Goal: Task Accomplishment & Management: Use online tool/utility

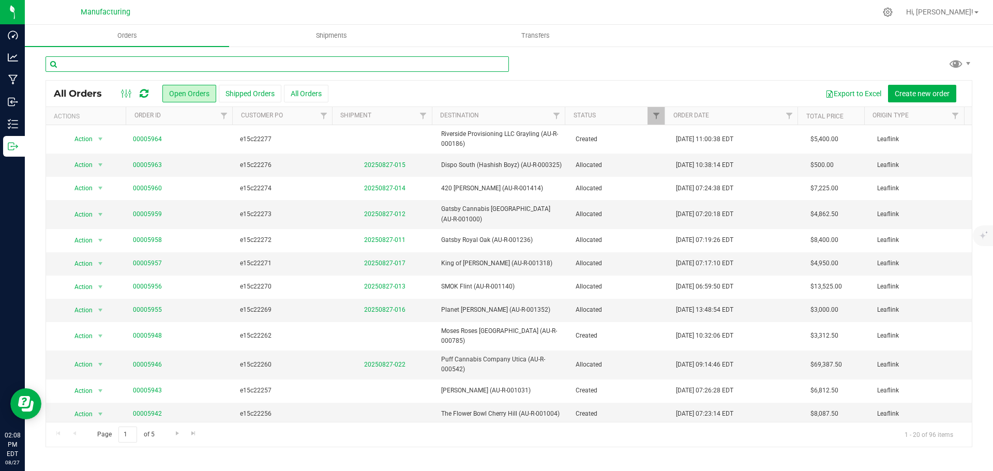
click at [204, 58] on input "text" at bounding box center [276, 64] width 463 height 16
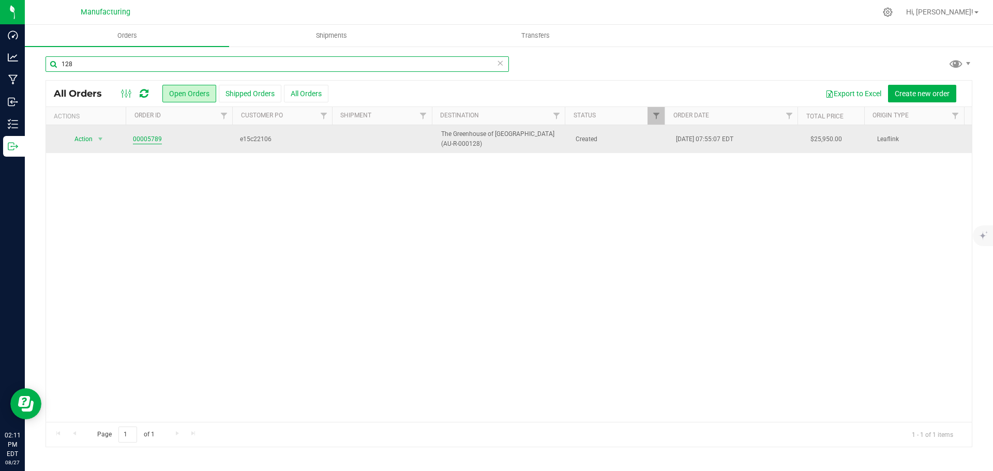
type input "128"
click at [149, 140] on link "00005789" at bounding box center [147, 139] width 29 height 10
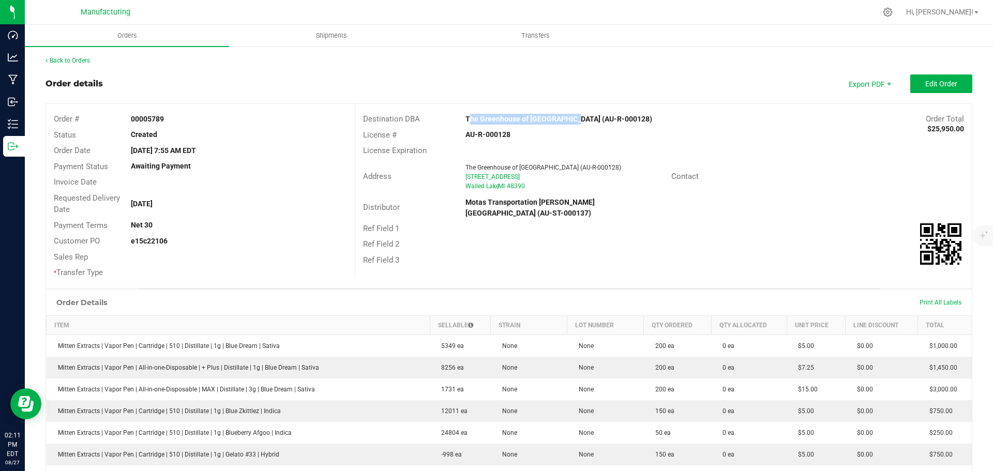
drag, startPoint x: 459, startPoint y: 119, endPoint x: 564, endPoint y: 117, distance: 105.0
click at [564, 117] on div "The Greenhouse of [GEOGRAPHIC_DATA] (AU-R-000128)" at bounding box center [586, 119] width 257 height 11
copy strong "The Greenhouse of [GEOGRAPHIC_DATA]"
click at [874, 158] on div "License Expiration" at bounding box center [663, 151] width 616 height 16
click at [937, 88] on button "Edit Order" at bounding box center [941, 83] width 62 height 19
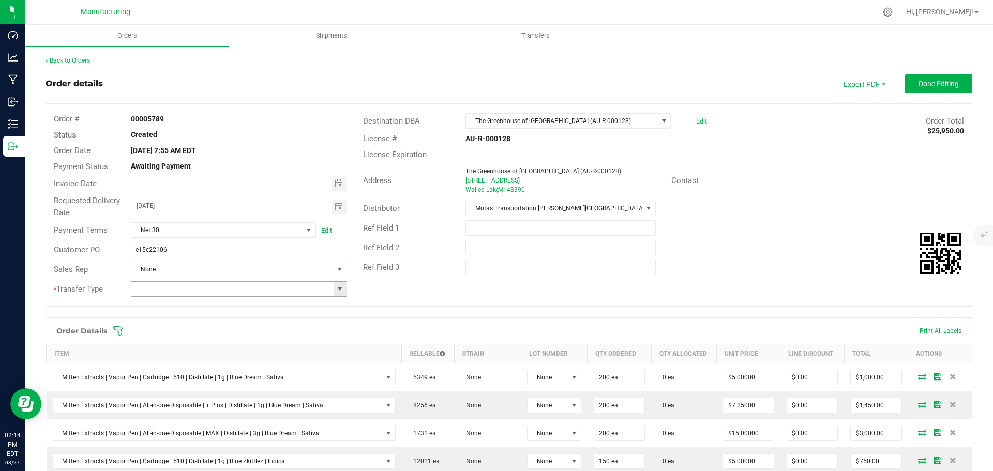
click at [337, 292] on span at bounding box center [340, 289] width 8 height 8
click at [154, 375] on li "Wholesale Transfer" at bounding box center [237, 376] width 213 height 18
type input "Wholesale Transfer"
click at [117, 326] on icon at bounding box center [118, 331] width 10 height 10
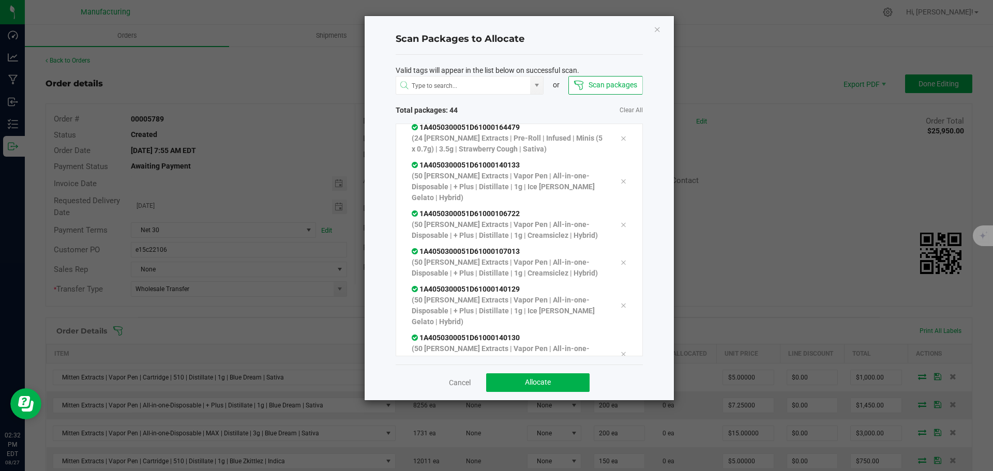
scroll to position [1487, 0]
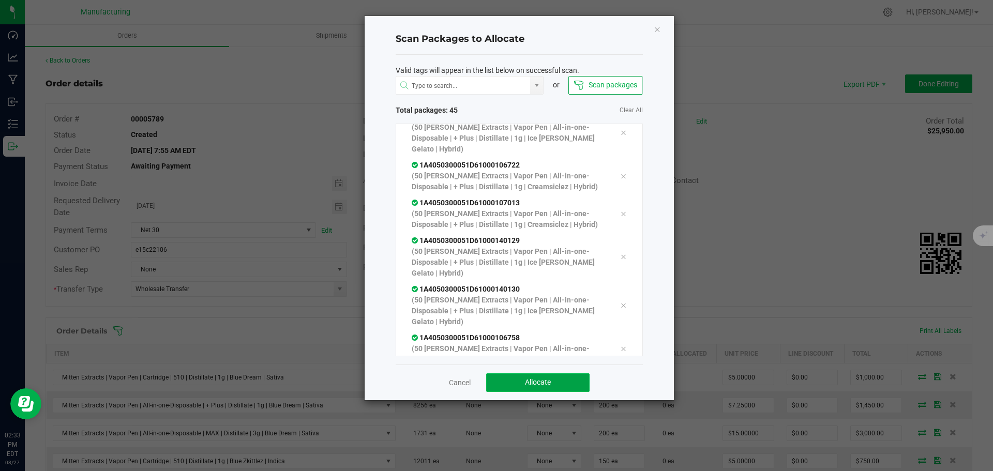
click at [522, 388] on button "Allocate" at bounding box center [537, 382] width 103 height 19
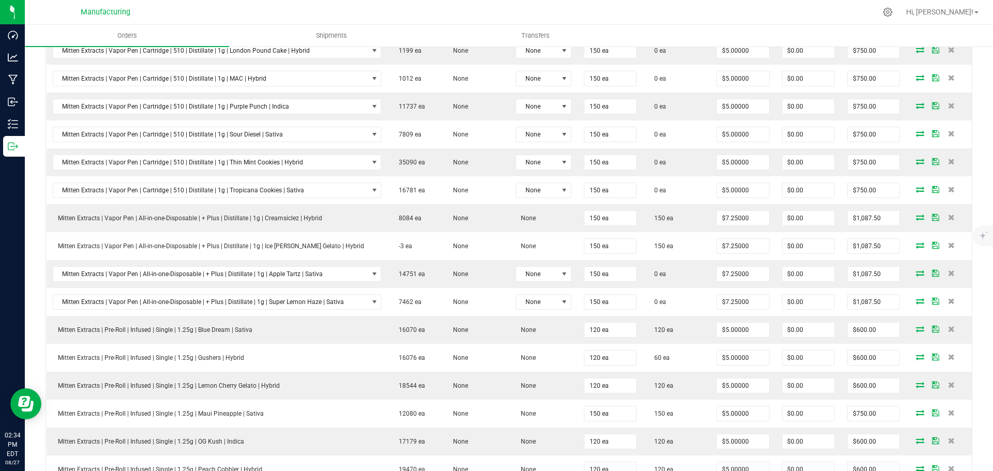
scroll to position [264, 0]
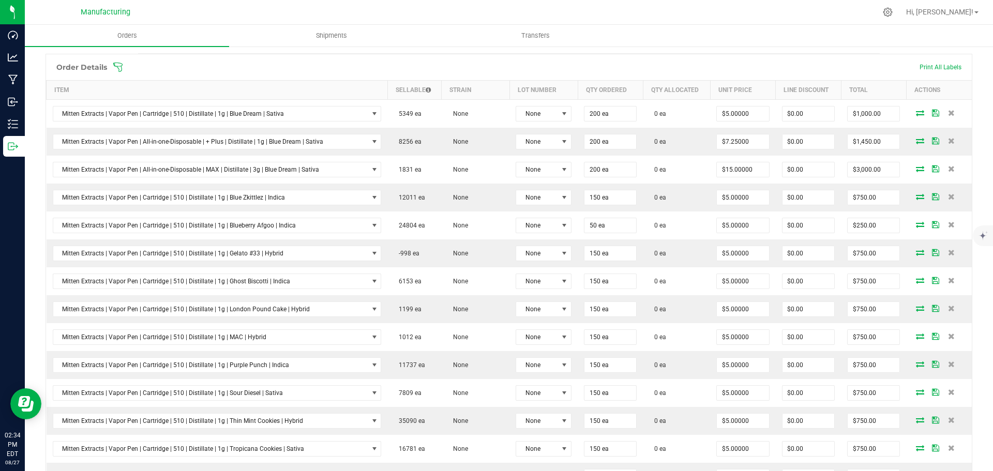
click at [121, 67] on icon at bounding box center [118, 67] width 10 height 10
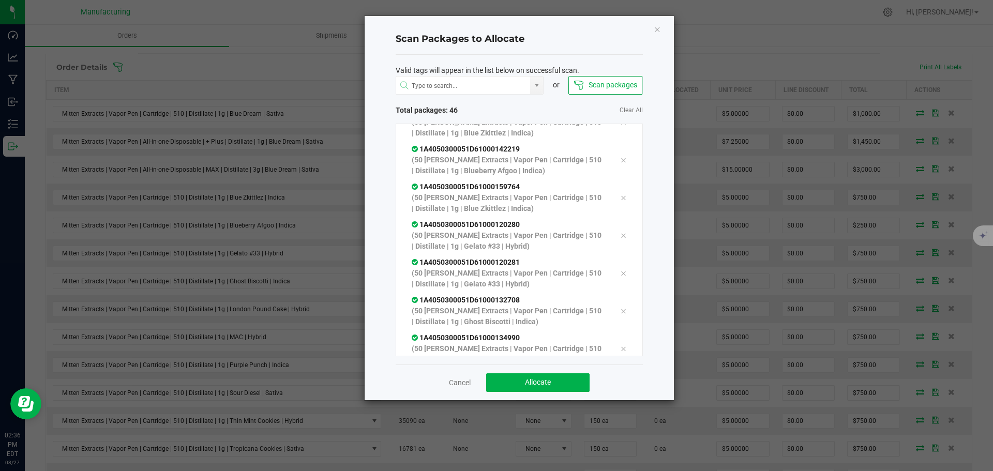
scroll to position [1525, 0]
click at [531, 380] on span "Allocate" at bounding box center [538, 382] width 26 height 8
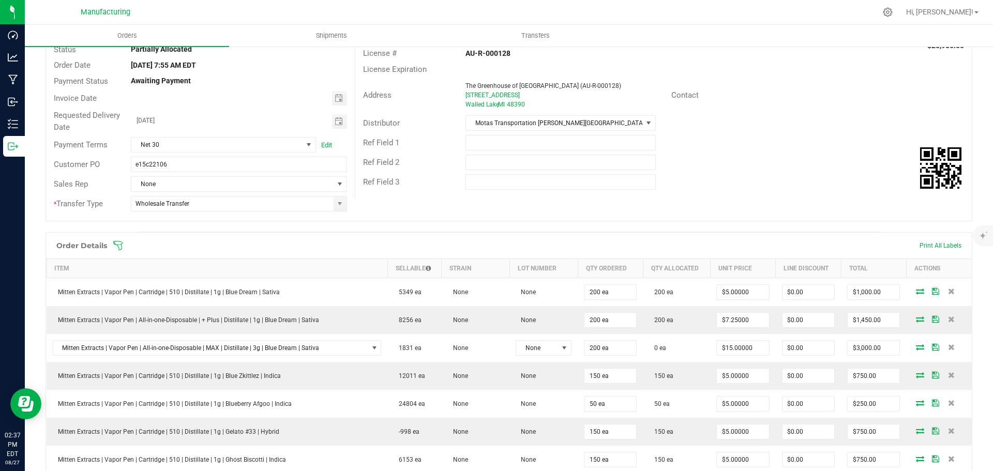
scroll to position [0, 0]
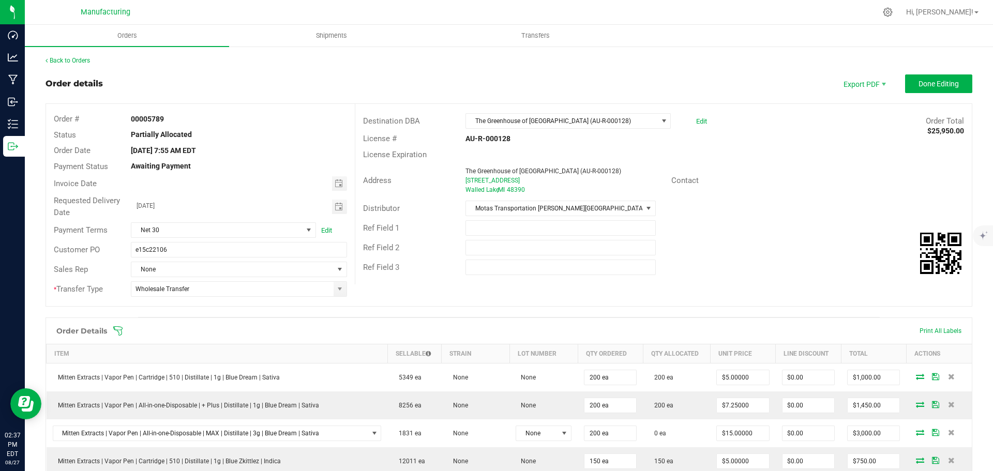
click at [117, 331] on icon at bounding box center [117, 330] width 9 height 9
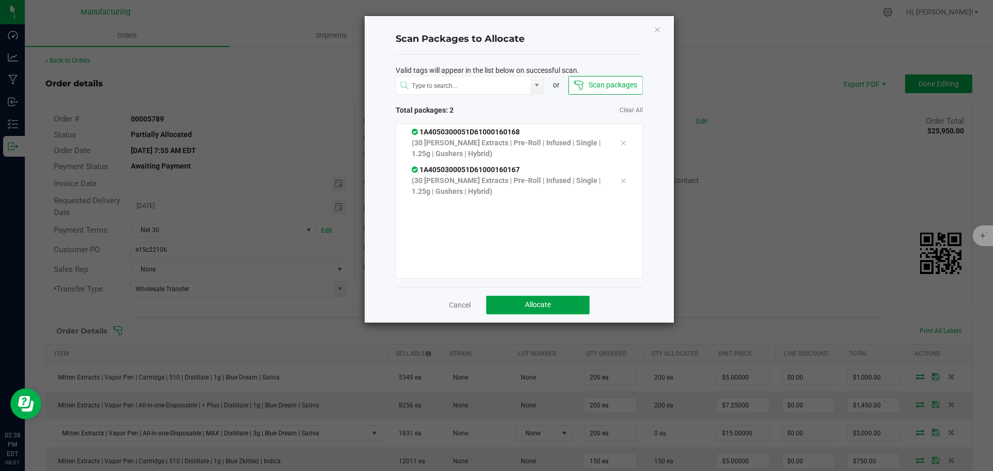
click at [532, 304] on span "Allocate" at bounding box center [538, 304] width 26 height 8
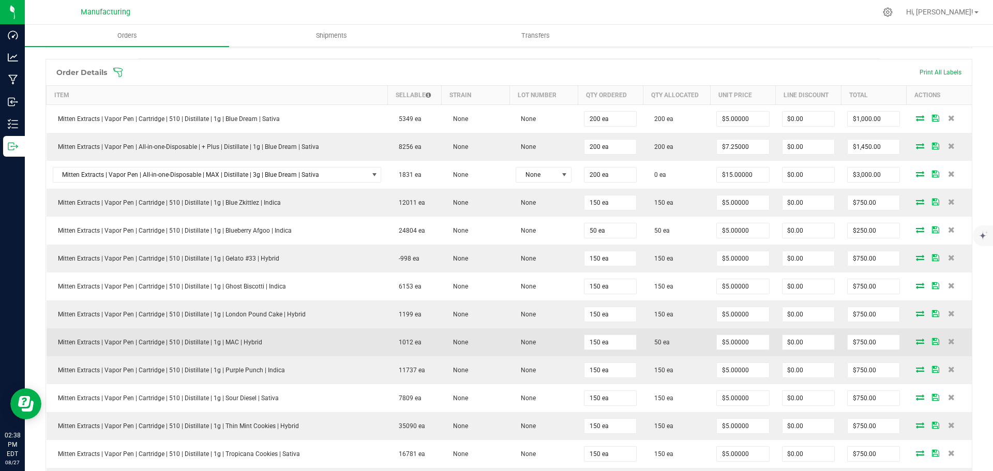
scroll to position [103, 0]
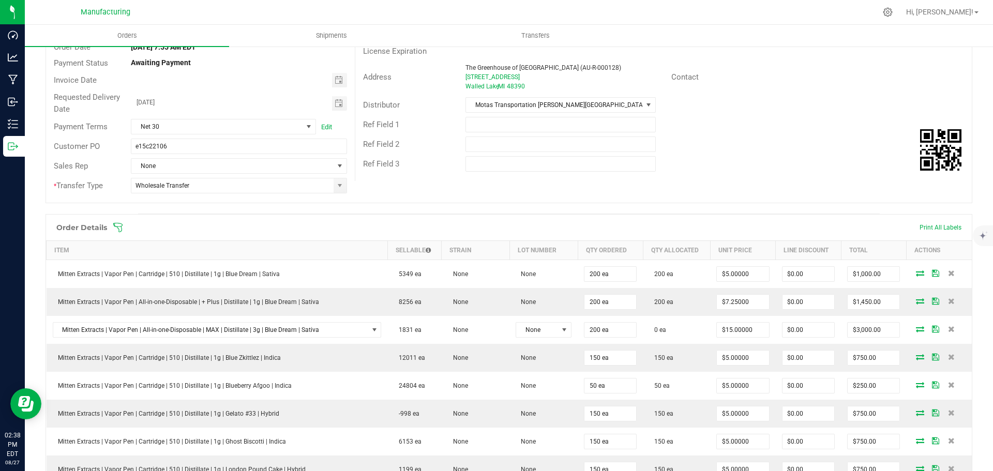
click at [120, 225] on icon at bounding box center [118, 227] width 10 height 10
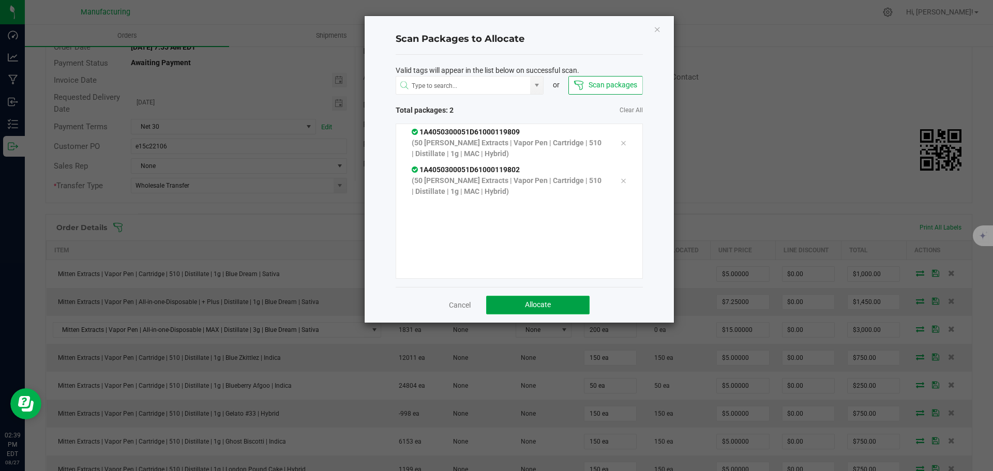
click at [565, 308] on button "Allocate" at bounding box center [537, 305] width 103 height 19
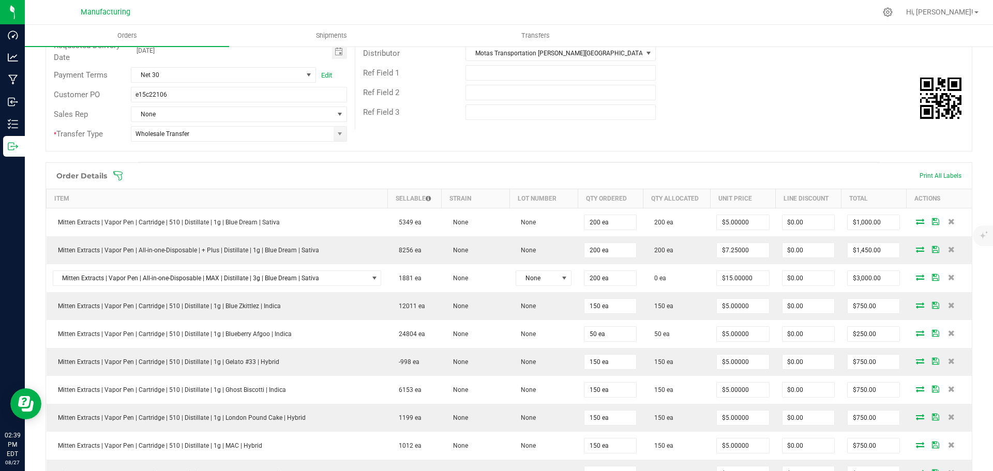
scroll to position [0, 0]
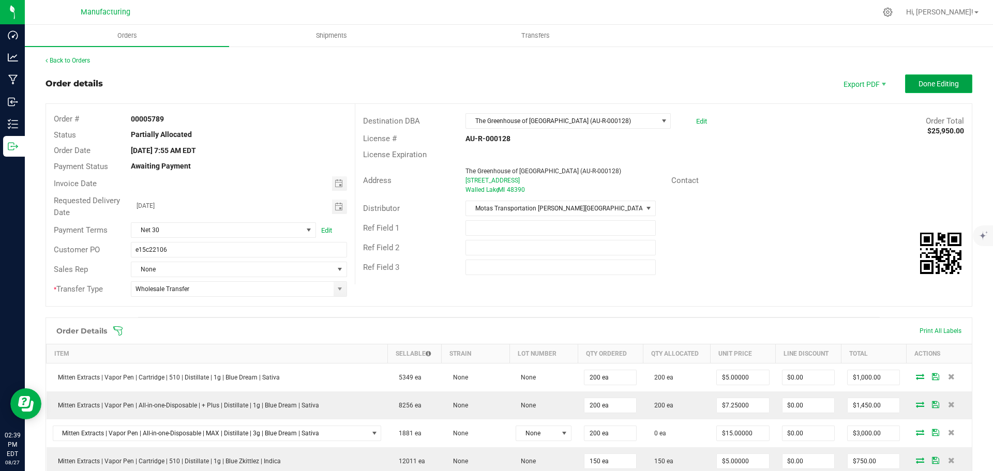
click at [936, 83] on span "Done Editing" at bounding box center [938, 84] width 40 height 8
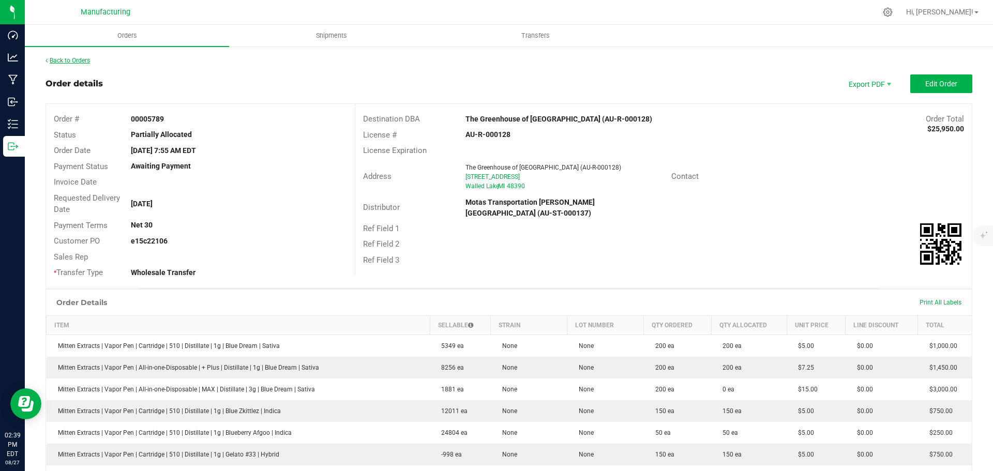
click at [72, 60] on link "Back to Orders" at bounding box center [67, 60] width 44 height 7
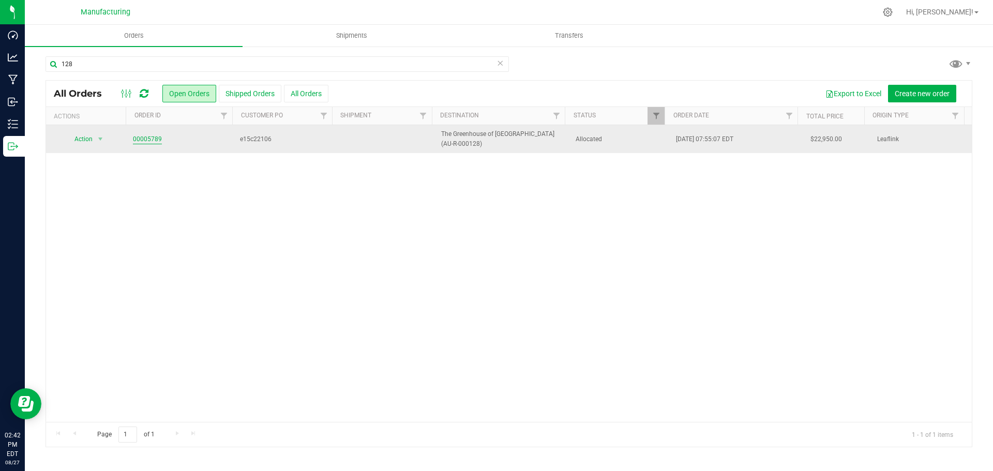
click at [141, 139] on link "00005789" at bounding box center [147, 139] width 29 height 10
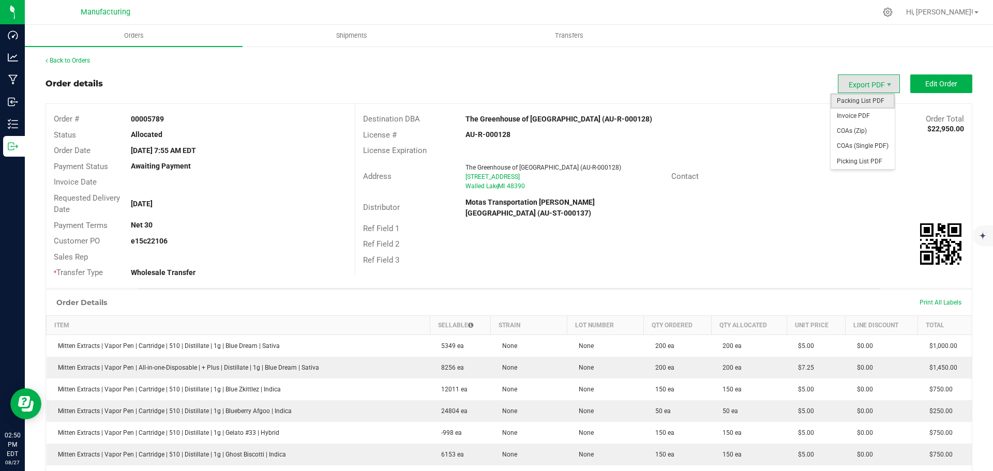
click at [877, 97] on span "Packing List PDF" at bounding box center [862, 101] width 64 height 15
click at [66, 60] on link "Back to Orders" at bounding box center [67, 60] width 44 height 7
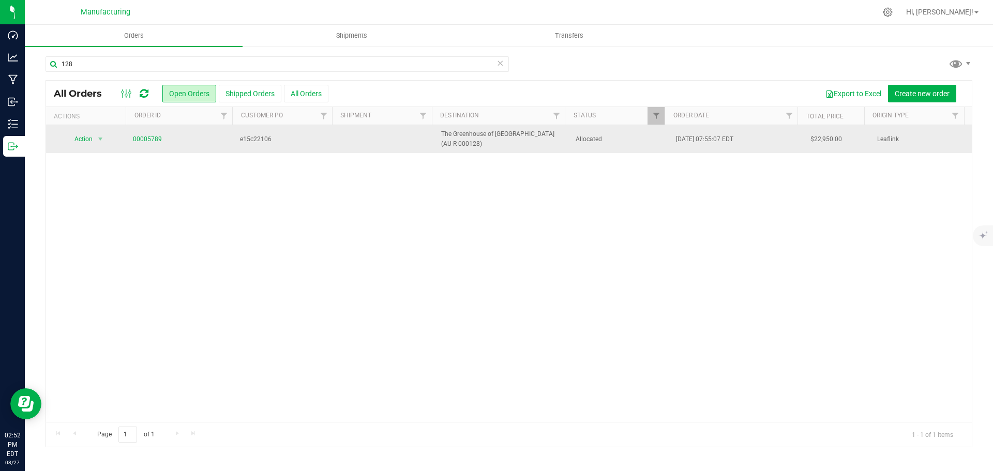
click at [627, 142] on span "Allocated" at bounding box center [619, 139] width 88 height 10
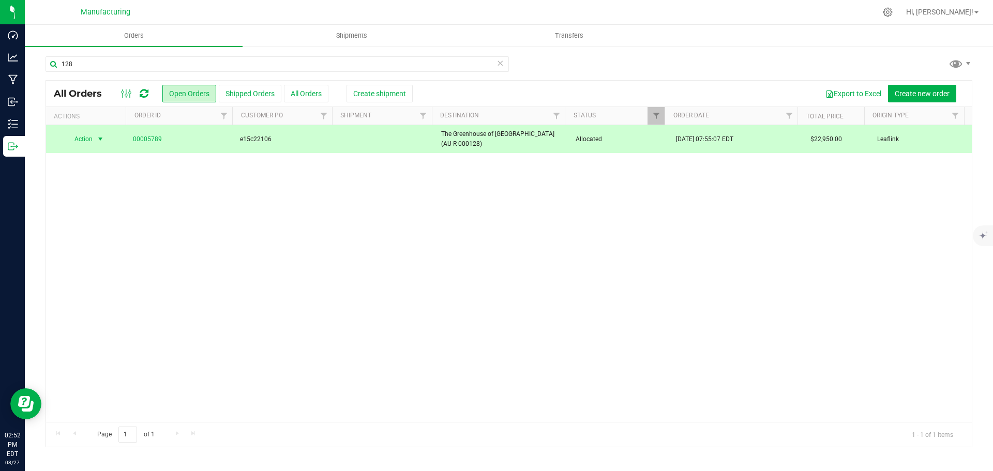
click at [405, 90] on div "Export to Excel Create new order" at bounding box center [684, 94] width 559 height 18
click at [382, 90] on span "Create shipment" at bounding box center [379, 93] width 53 height 8
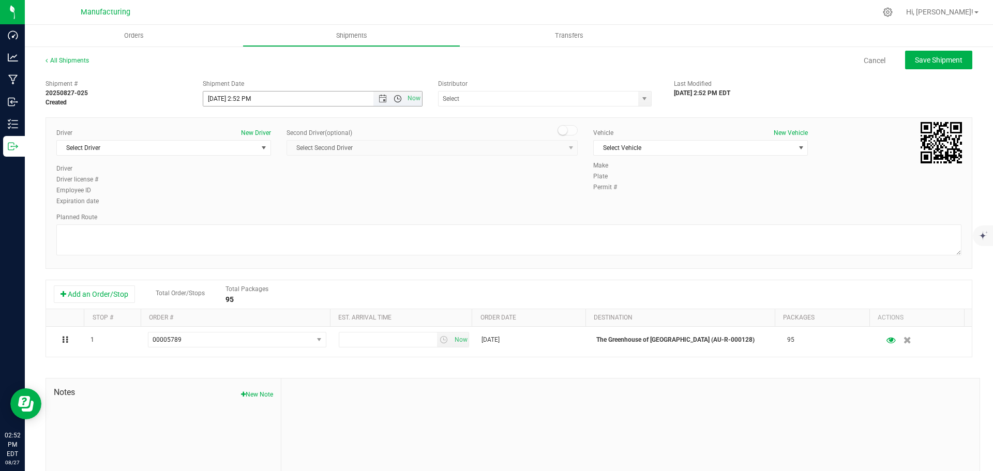
click at [394, 98] on span "Open the time view" at bounding box center [397, 99] width 8 height 8
click at [214, 210] on li "11:30 AM" at bounding box center [310, 214] width 216 height 13
type input "8/27/2025 11:30 AM"
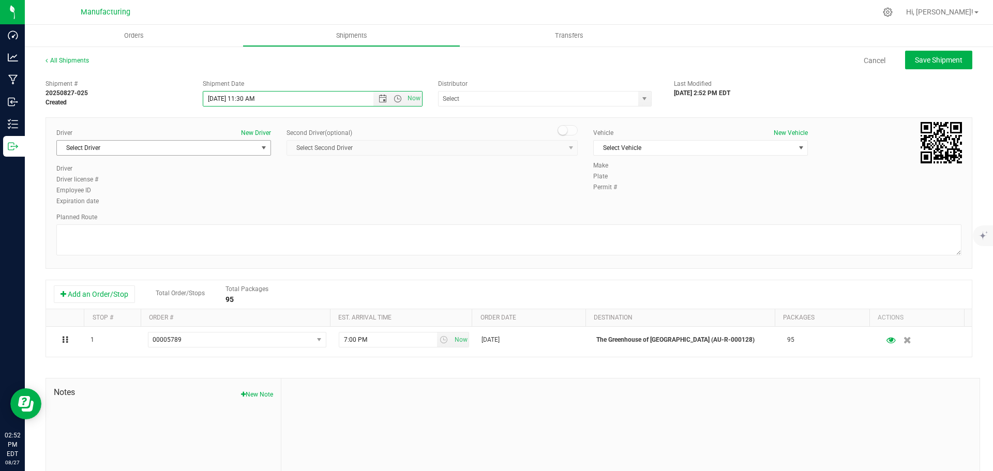
click at [262, 146] on span "select" at bounding box center [264, 148] width 8 height 8
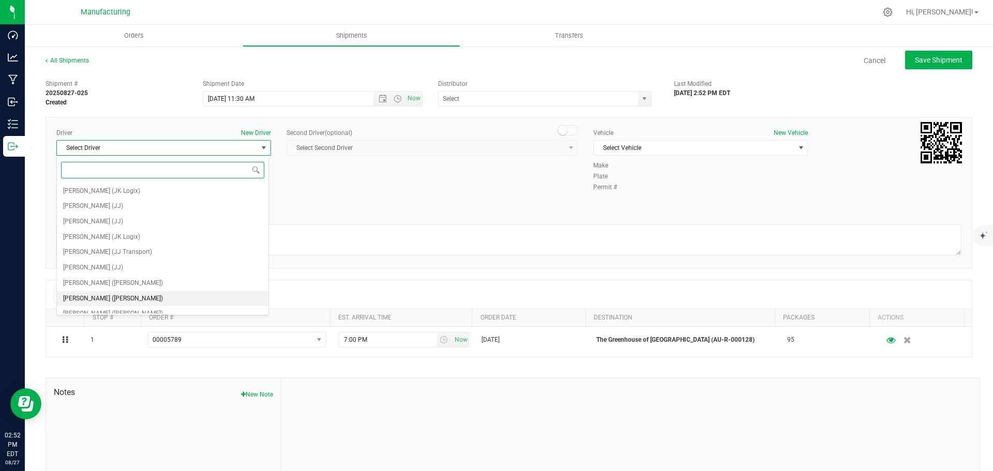
click at [91, 293] on span "Lloyd Neely (Motas)" at bounding box center [113, 298] width 100 height 13
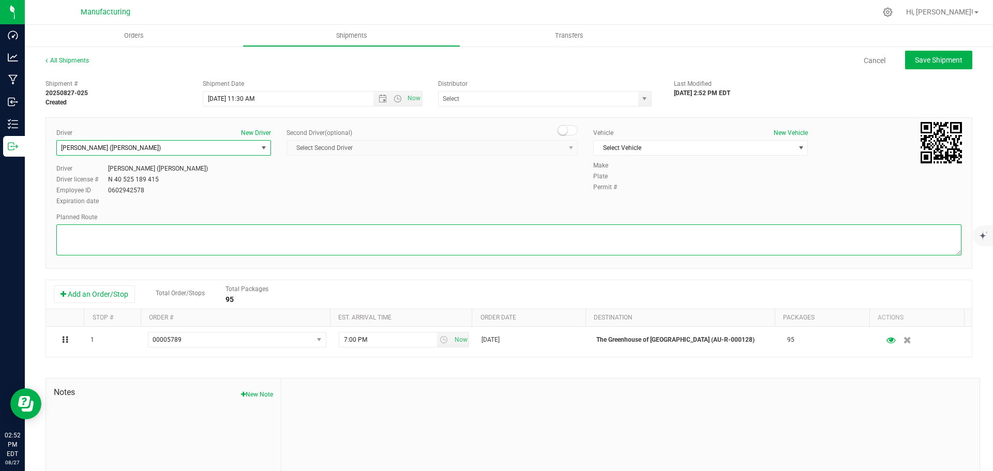
click at [112, 237] on textarea at bounding box center [508, 239] width 905 height 31
paste textarea "Mitten Distro Dimondale To Motas -- Head south 246 ft -- Turn right 325 ft -- T…"
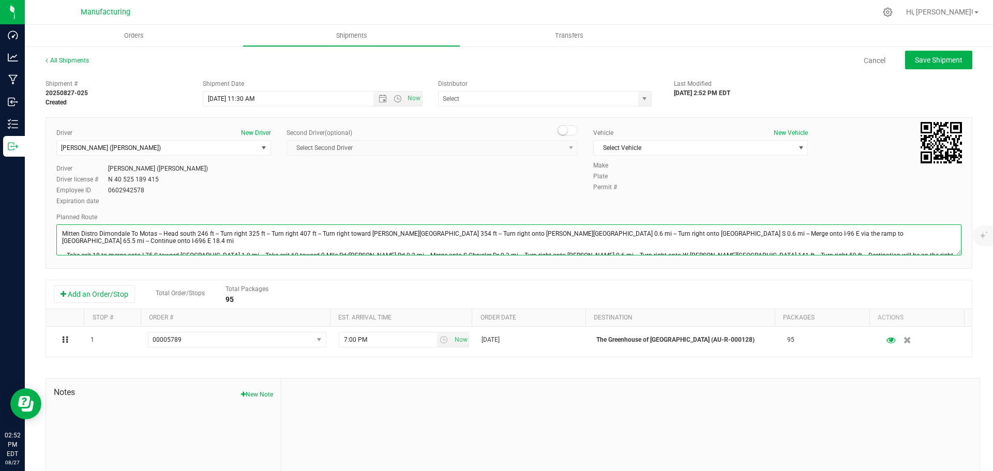
scroll to position [11, 0]
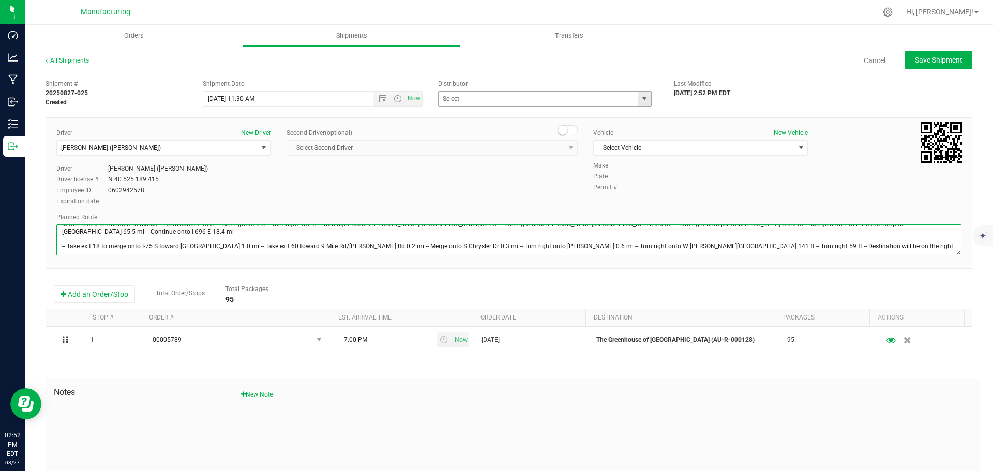
click at [640, 97] on span "select" at bounding box center [644, 99] width 8 height 8
type textarea "Mitten Distro Dimondale To Motas -- Head south 246 ft -- Turn right 325 ft -- T…"
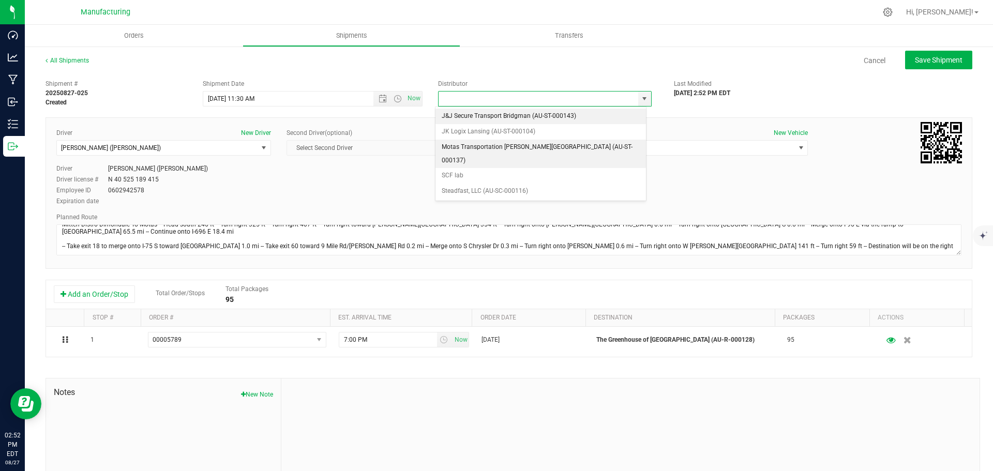
click at [499, 151] on li "Motas Transportation [PERSON_NAME][GEOGRAPHIC_DATA] (AU-ST-000137)" at bounding box center [540, 154] width 210 height 28
type input "Motas Transportation [PERSON_NAME][GEOGRAPHIC_DATA] (AU-ST-000137)"
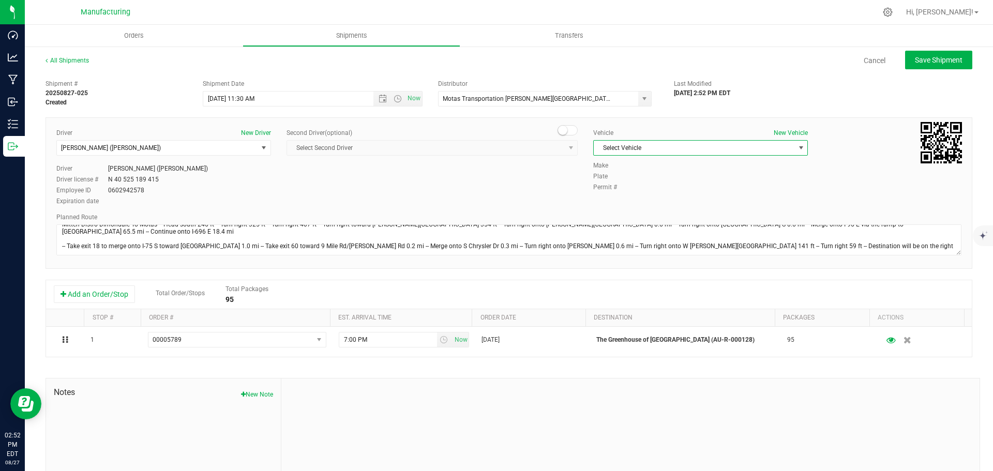
click at [656, 150] on span "Select Vehicle" at bounding box center [693, 148] width 201 height 14
click at [618, 190] on li "T3" at bounding box center [694, 197] width 211 height 16
click at [942, 60] on span "Save Shipment" at bounding box center [939, 60] width 48 height 8
type input "8/27/2025 3:30 PM"
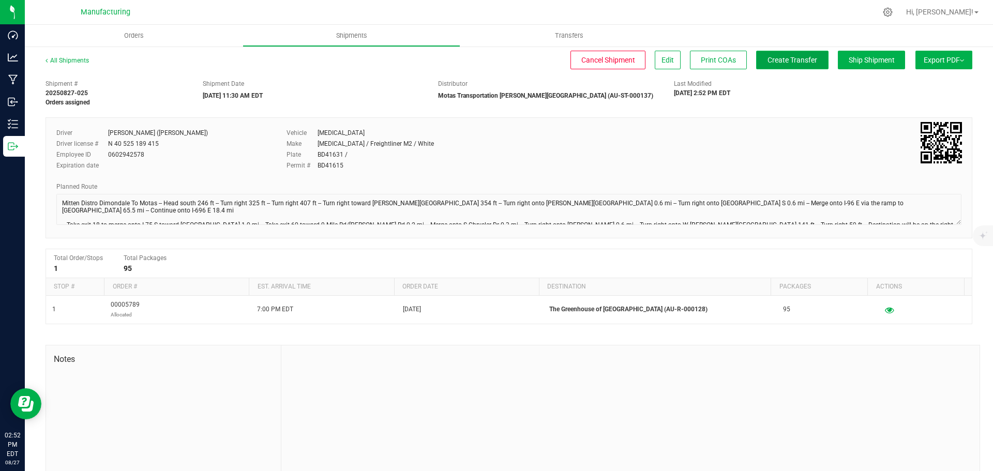
click at [793, 54] on button "Create Transfer" at bounding box center [792, 60] width 72 height 19
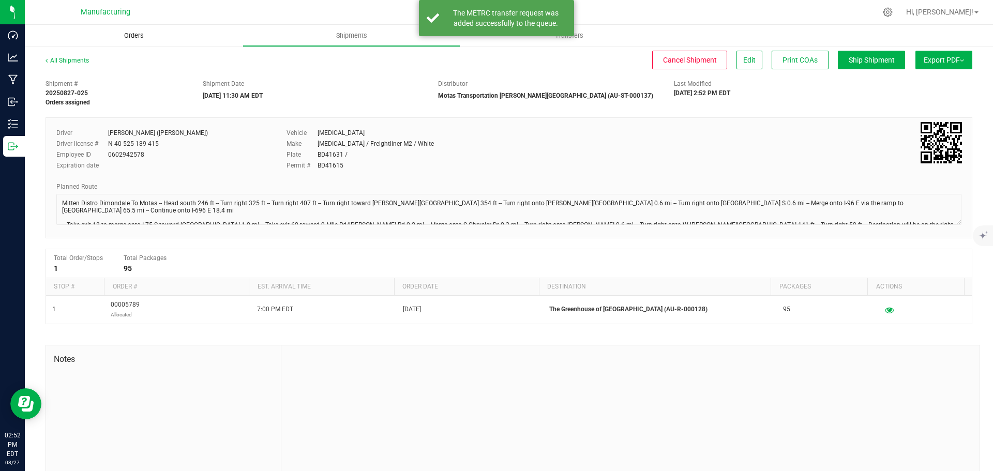
click at [138, 34] on span "Orders" at bounding box center [134, 35] width 48 height 9
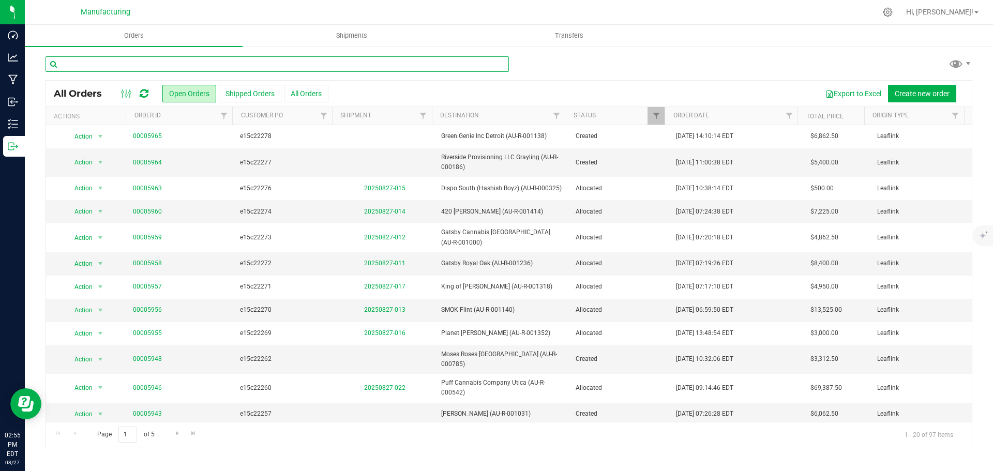
click at [239, 65] on input "text" at bounding box center [276, 64] width 463 height 16
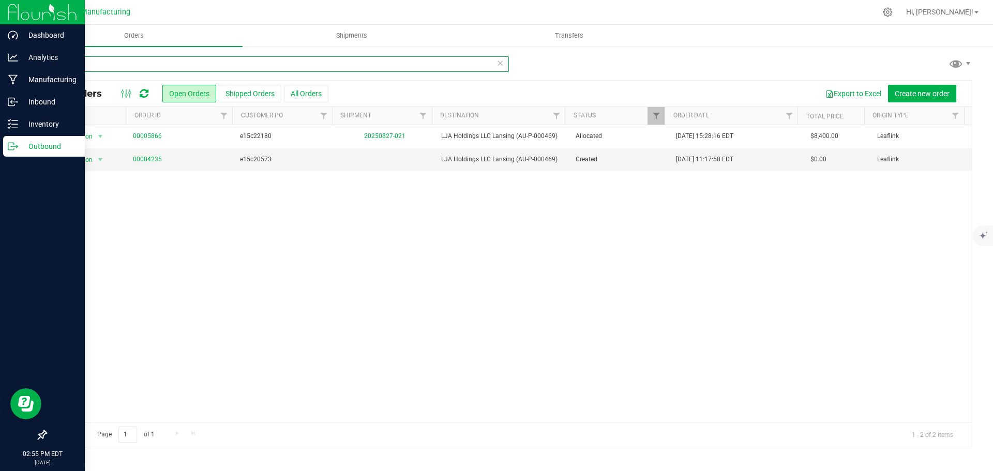
type input "469"
